Goal: Transaction & Acquisition: Purchase product/service

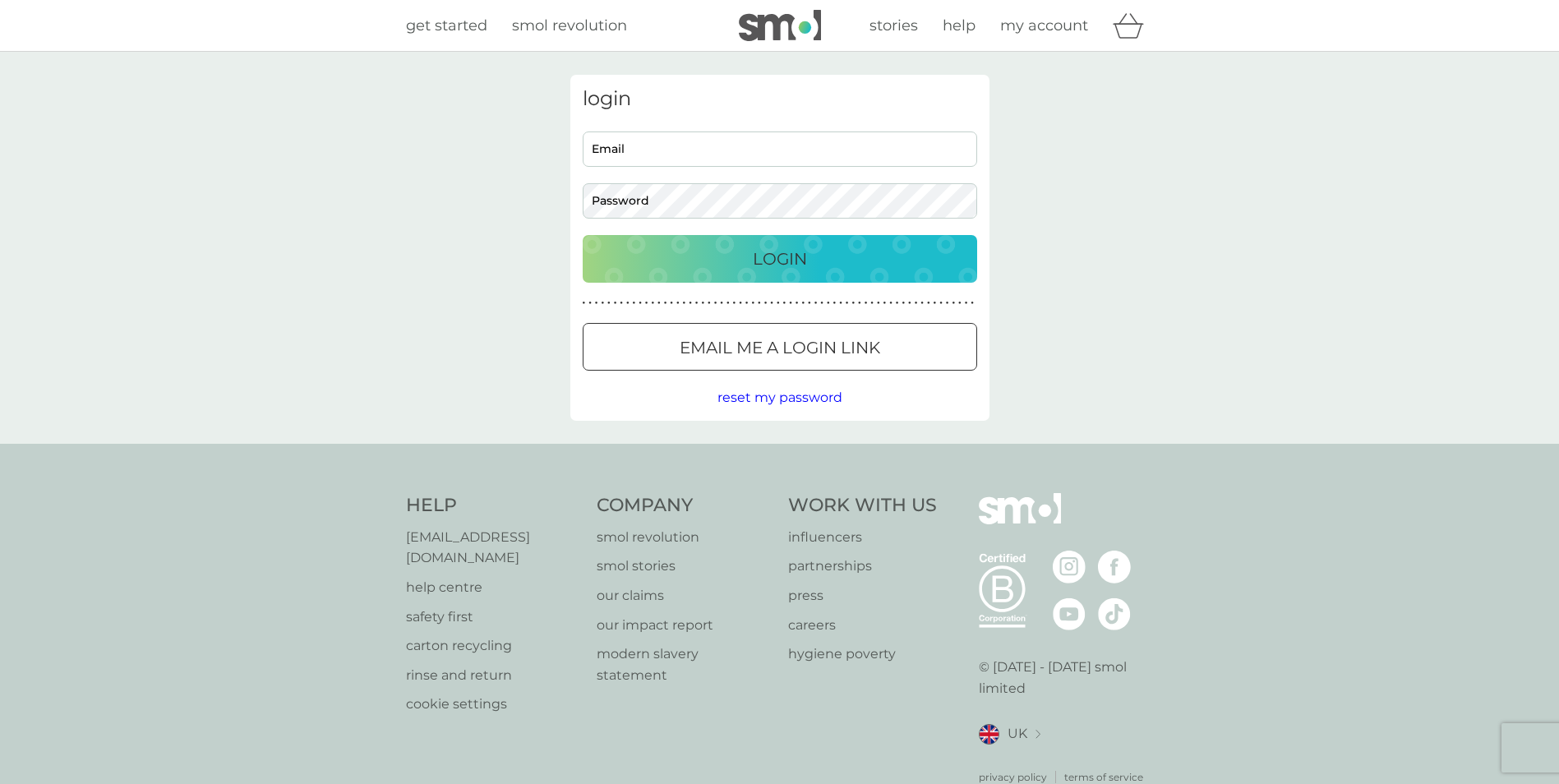
type input "[EMAIL_ADDRESS][DOMAIN_NAME][PERSON_NAME]"
click at [707, 247] on div "Login" at bounding box center [780, 259] width 361 height 27
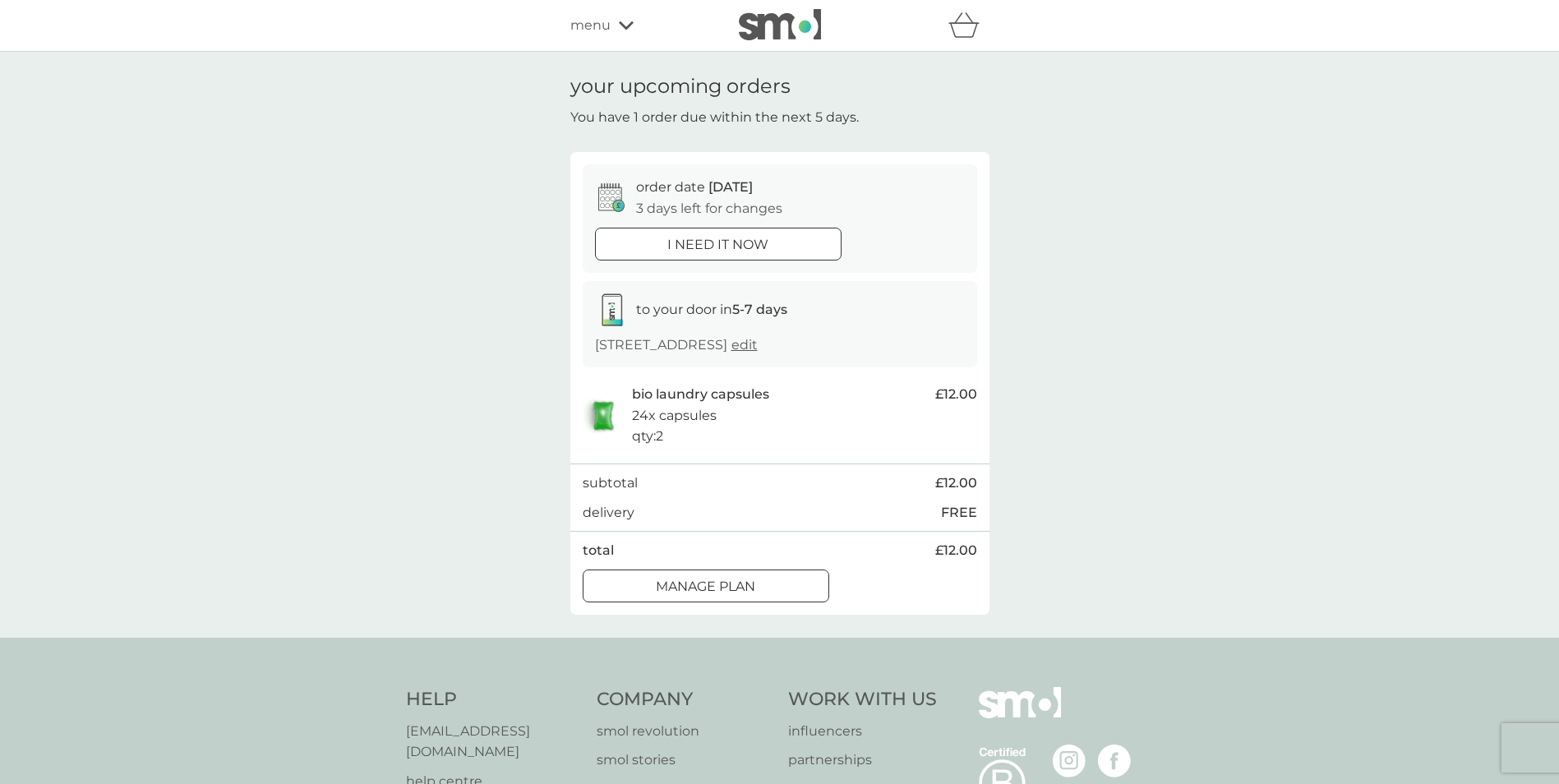
click at [707, 247] on div at bounding box center [719, 244] width 59 height 17
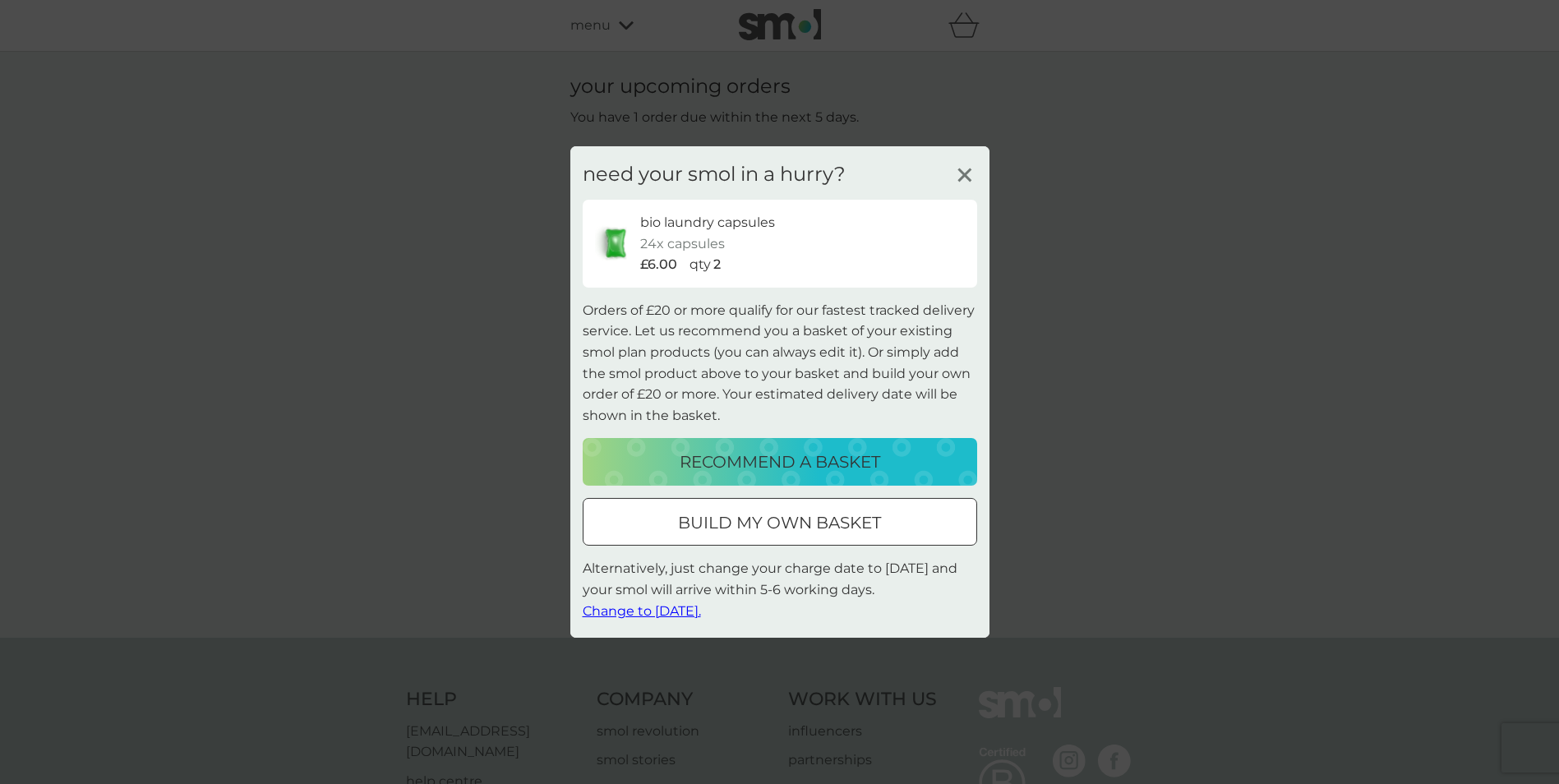
click at [778, 466] on p "recommend a basket" at bounding box center [780, 462] width 201 height 27
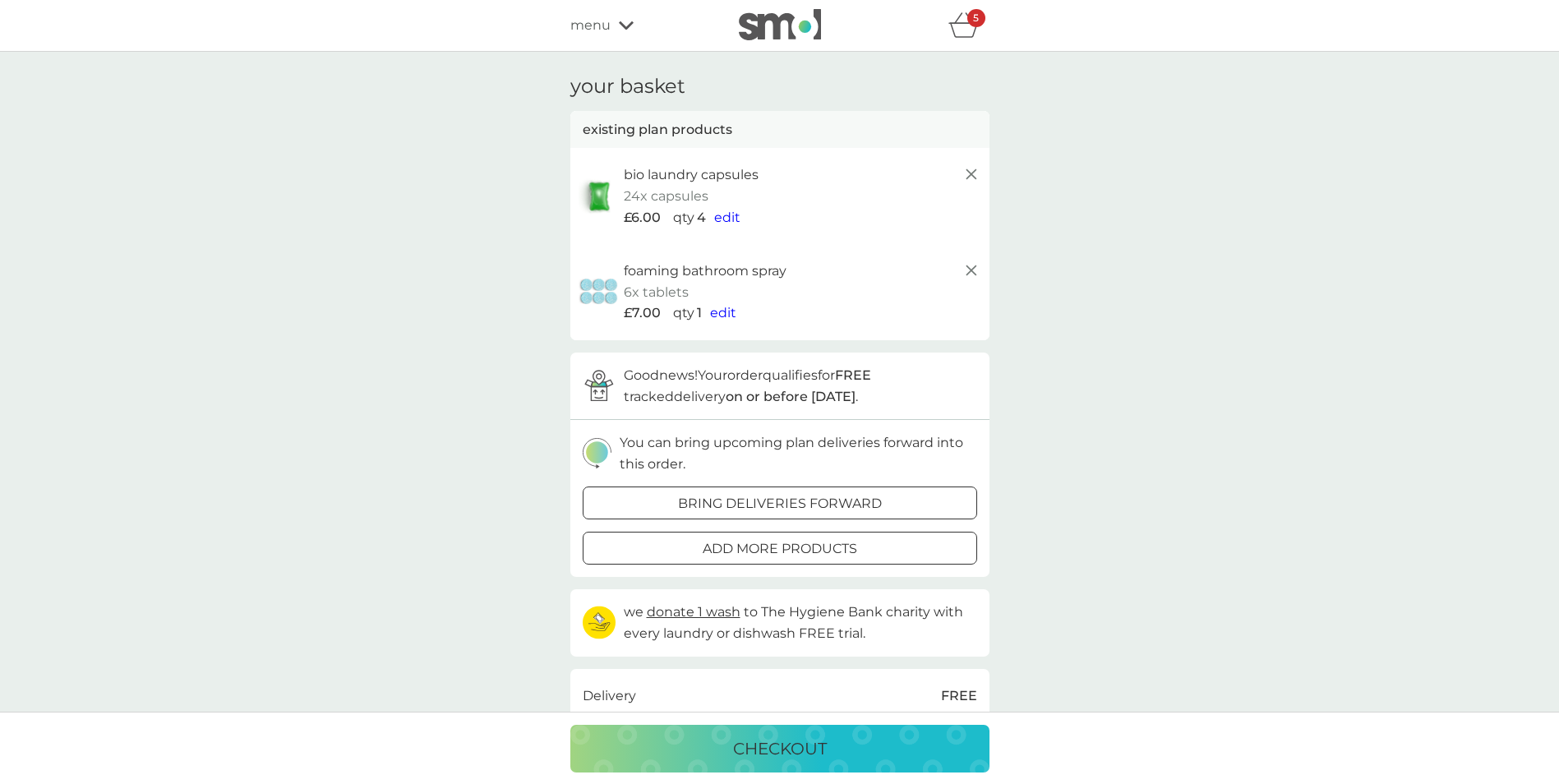
click at [969, 270] on icon at bounding box center [972, 270] width 20 height 20
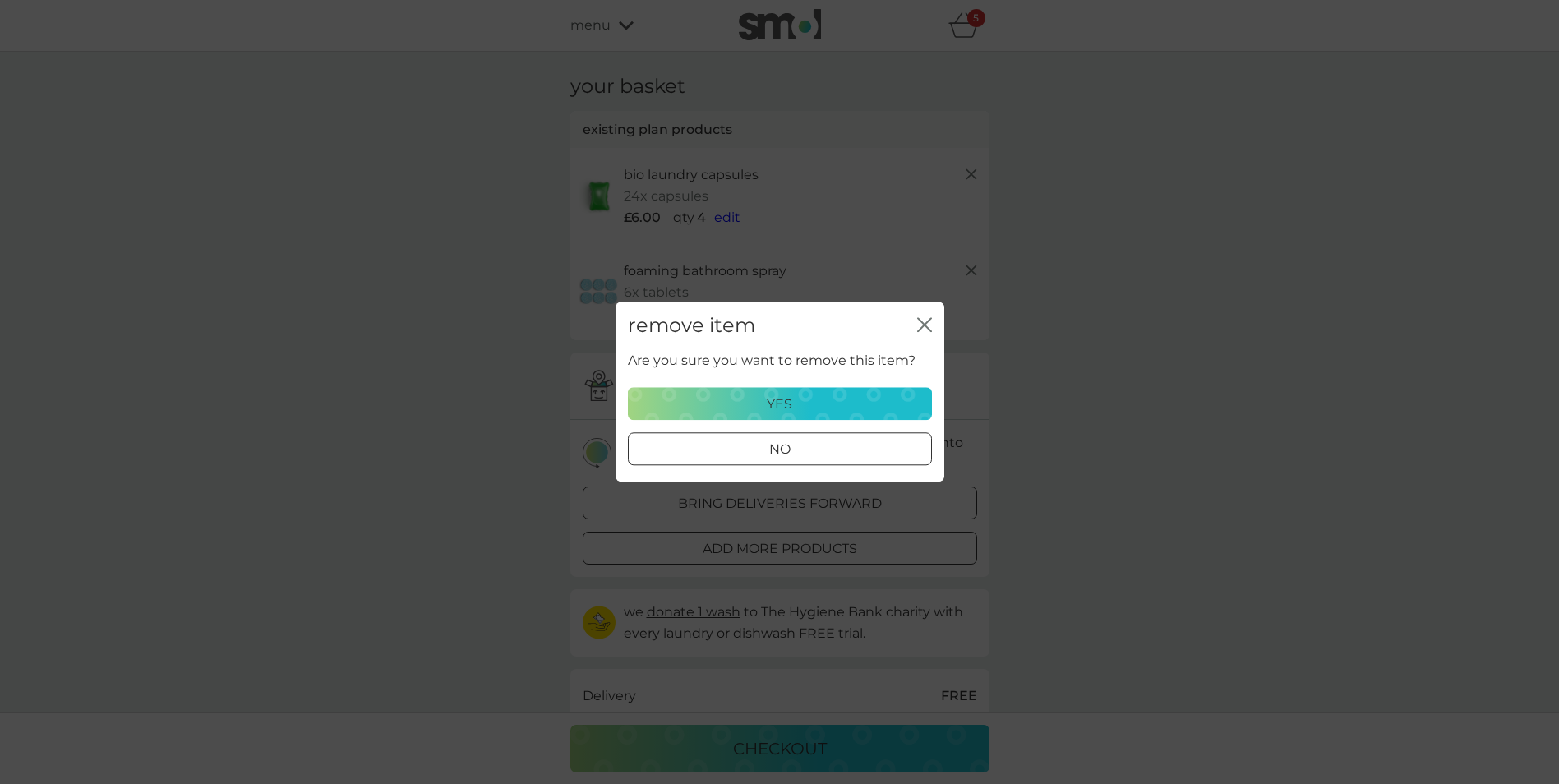
click at [848, 405] on div "yes" at bounding box center [780, 404] width 282 height 21
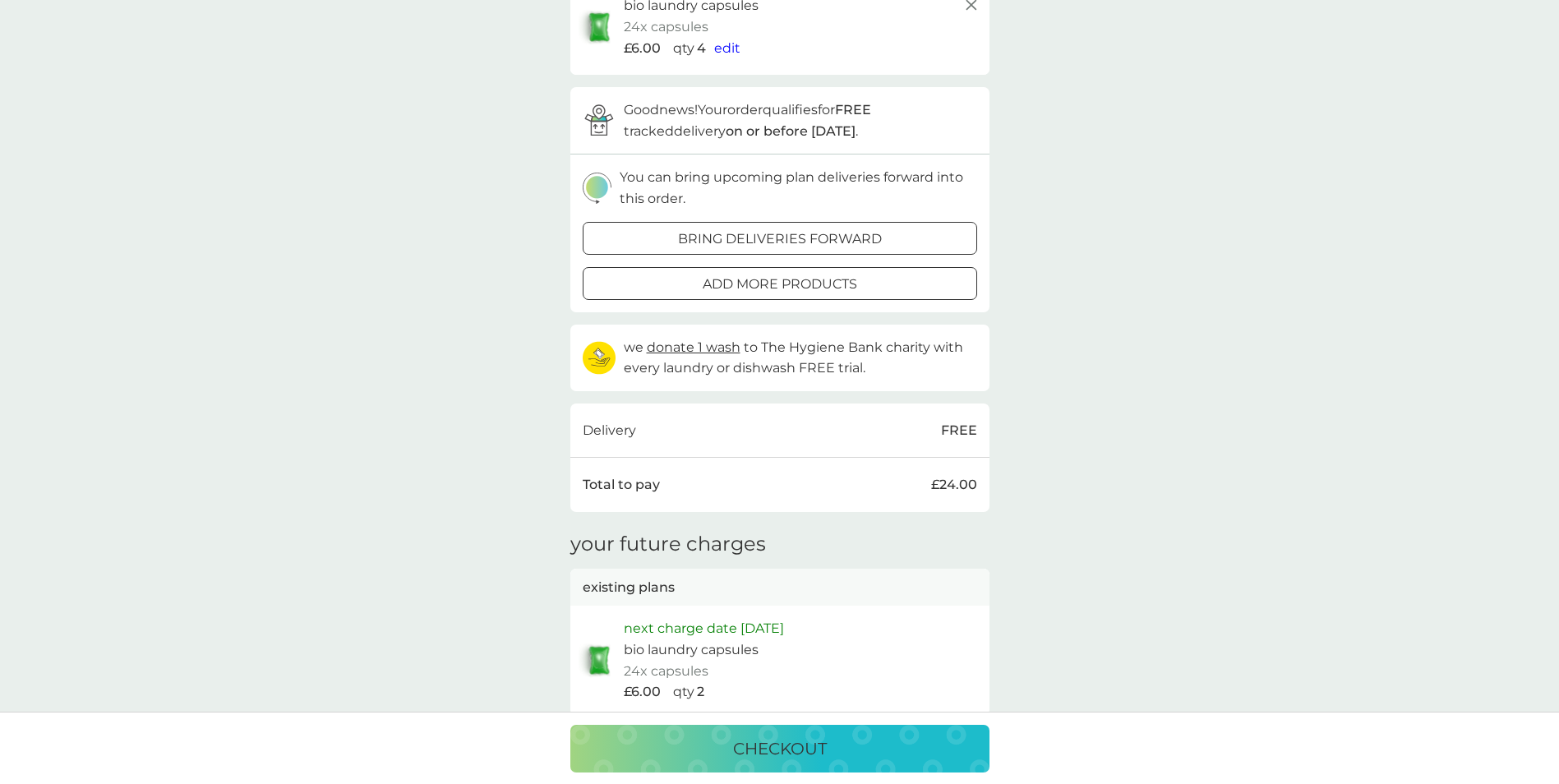
scroll to position [329, 0]
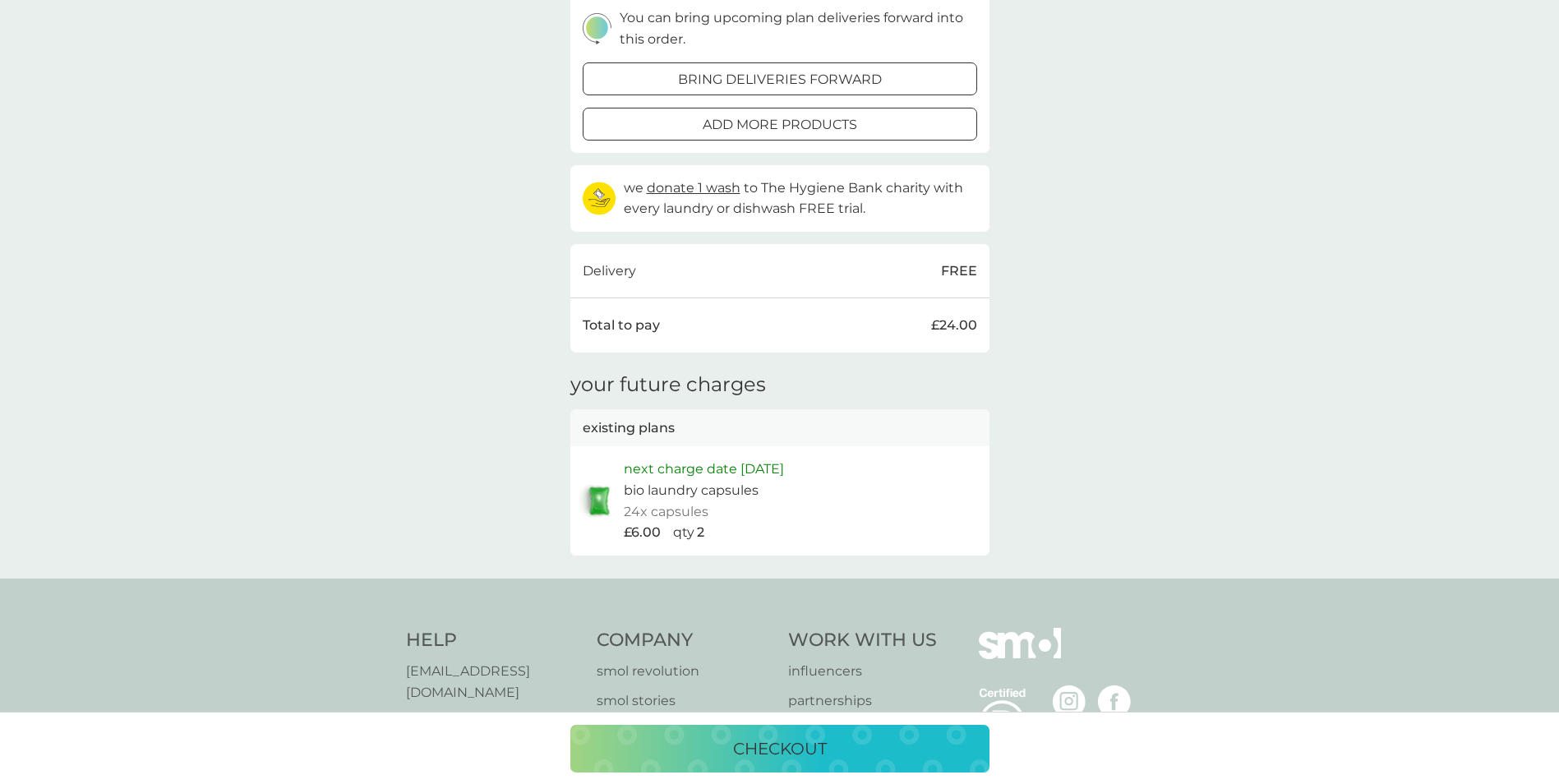
click at [805, 737] on p "checkout" at bounding box center [780, 749] width 94 height 27
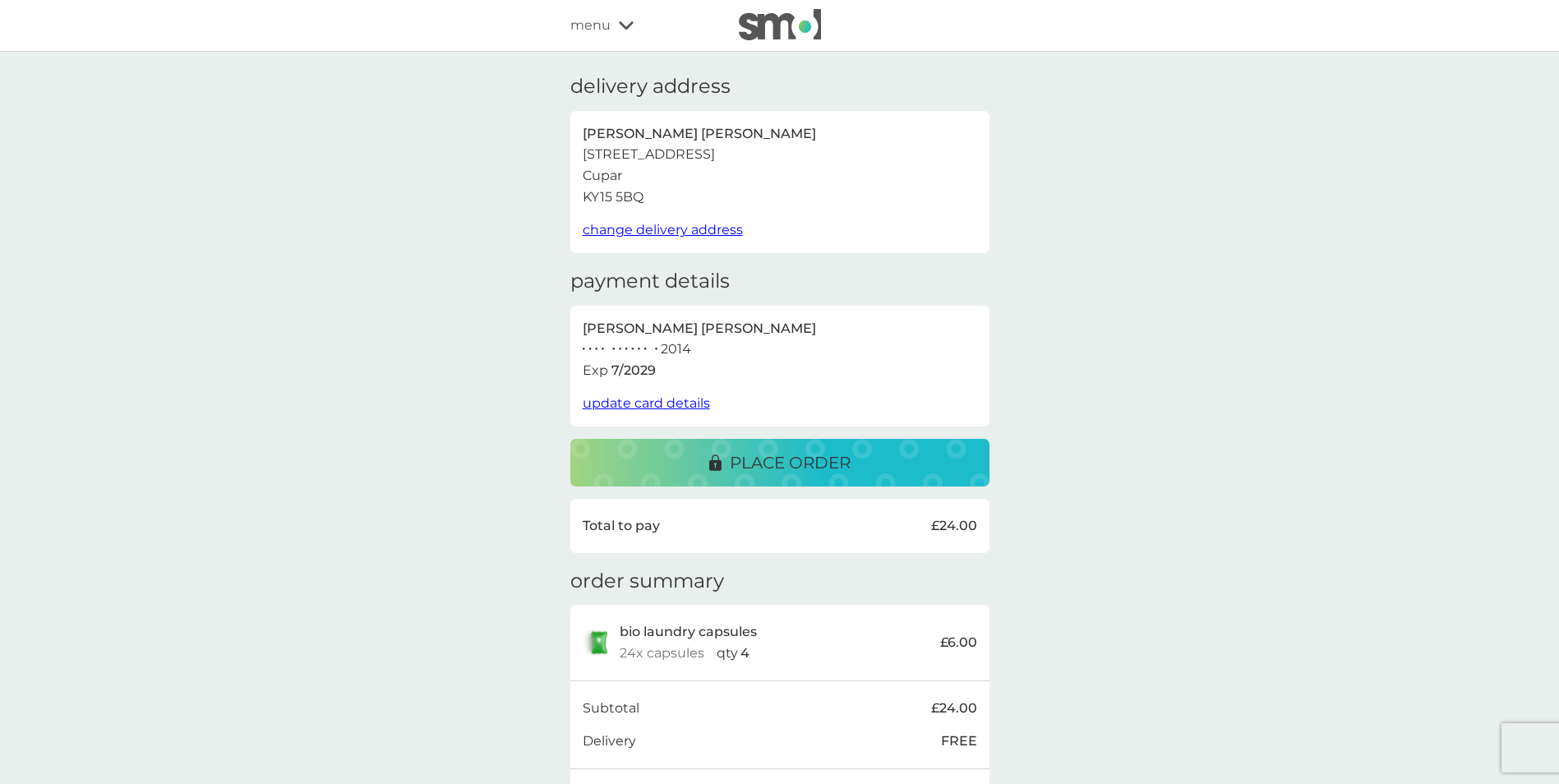
click at [817, 469] on p "place order" at bounding box center [790, 463] width 121 height 27
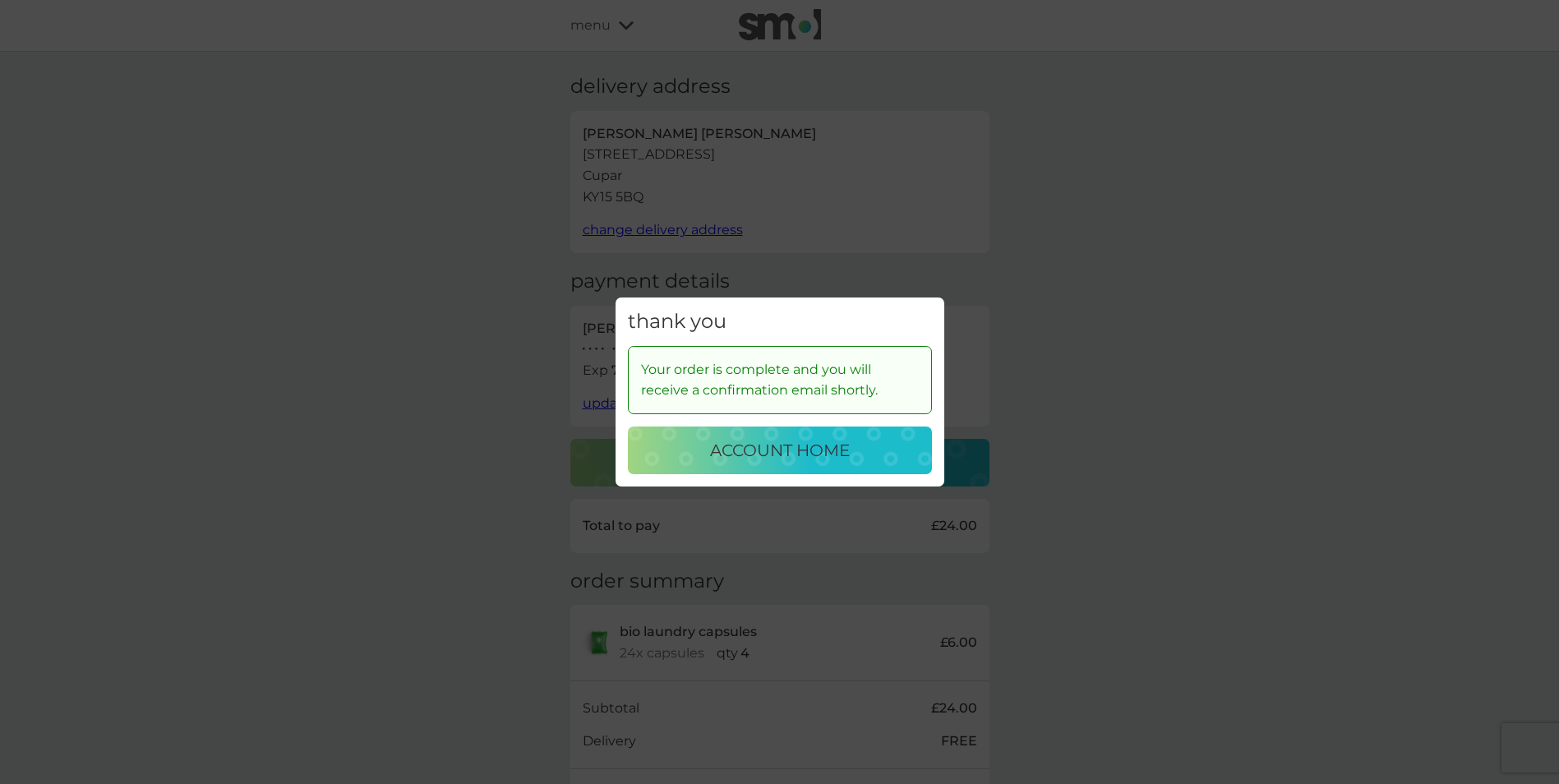
click at [807, 452] on p "account home" at bounding box center [780, 450] width 140 height 27
